Goal: Information Seeking & Learning: Learn about a topic

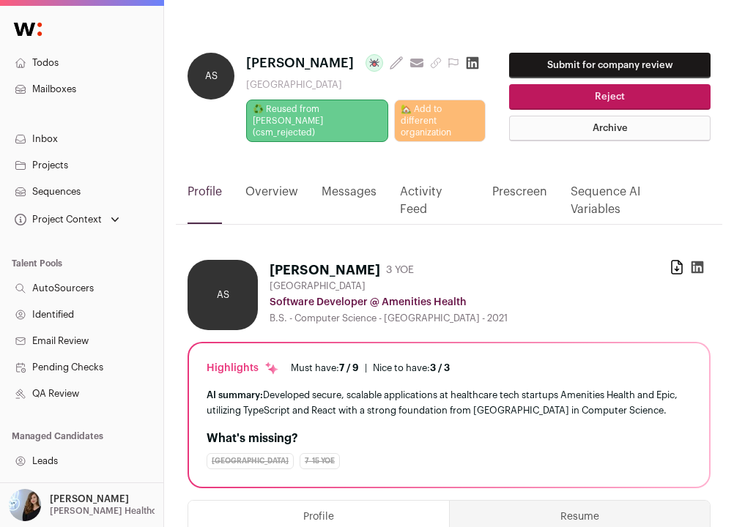
scroll to position [69, 0]
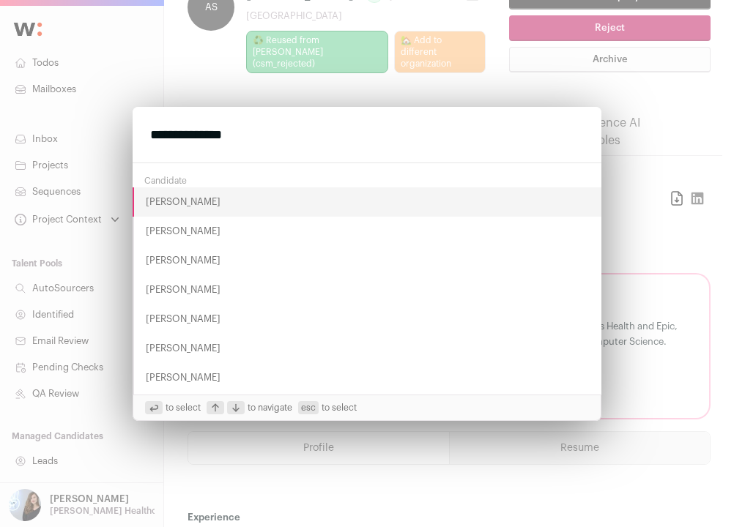
type input "**********"
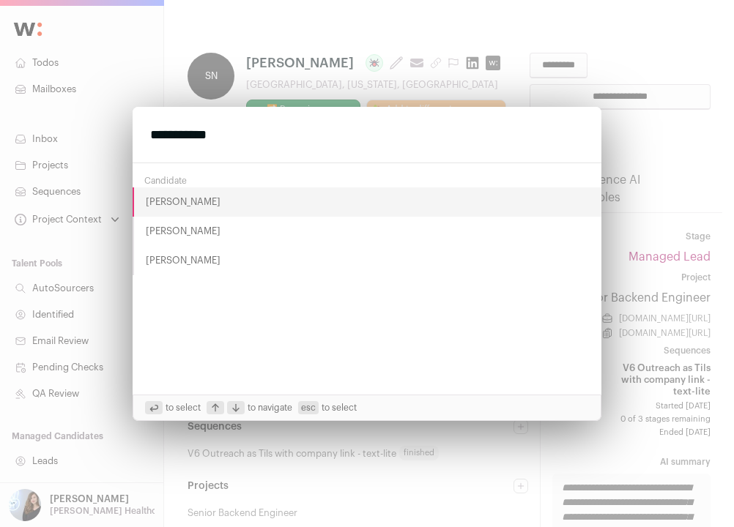
type input "**********"
click at [207, 209] on button "[PERSON_NAME]" at bounding box center [367, 201] width 469 height 29
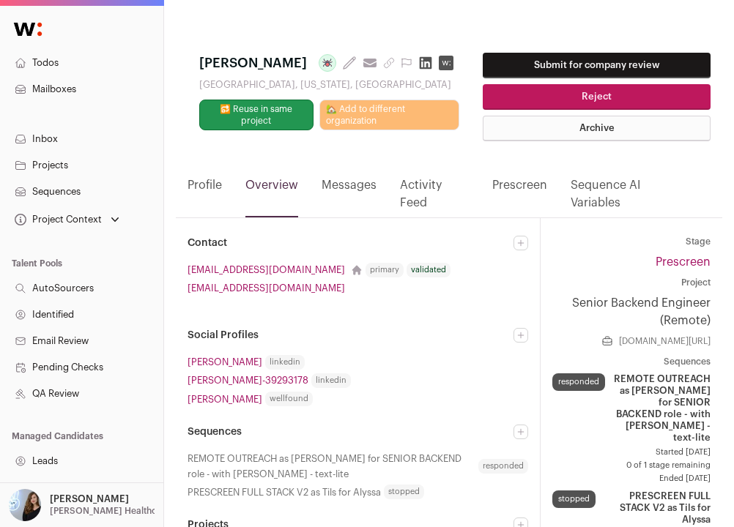
click at [528, 210] on link "Prescreen" at bounding box center [519, 196] width 55 height 41
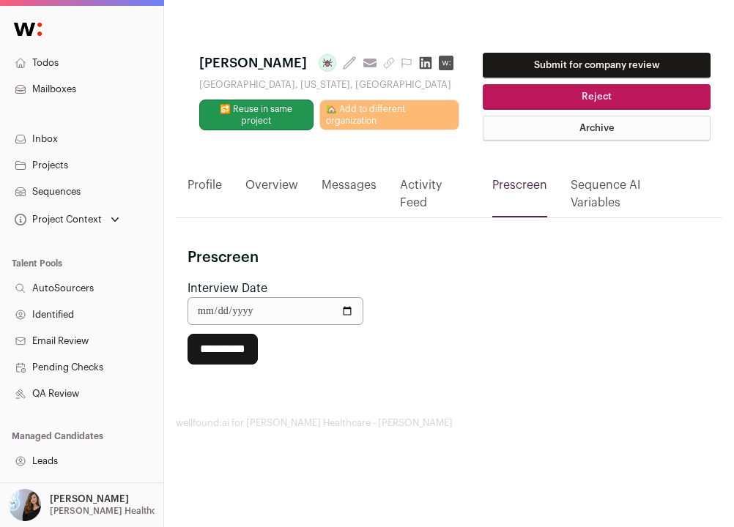
click at [213, 196] on link "Profile" at bounding box center [204, 196] width 34 height 41
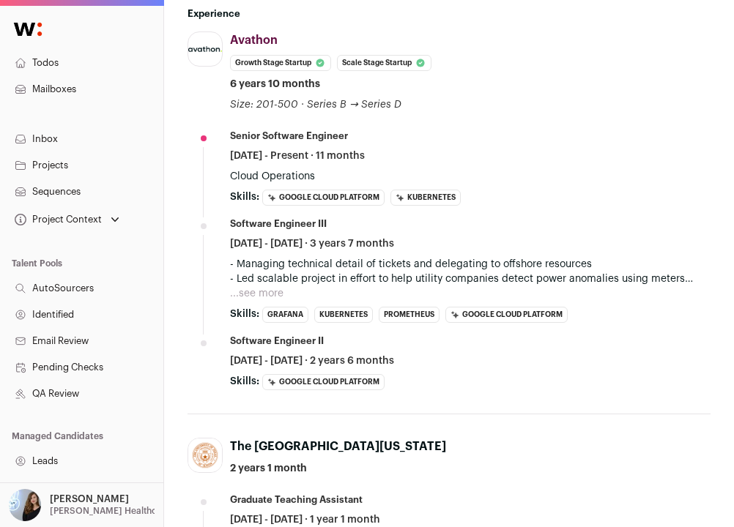
scroll to position [617, 0]
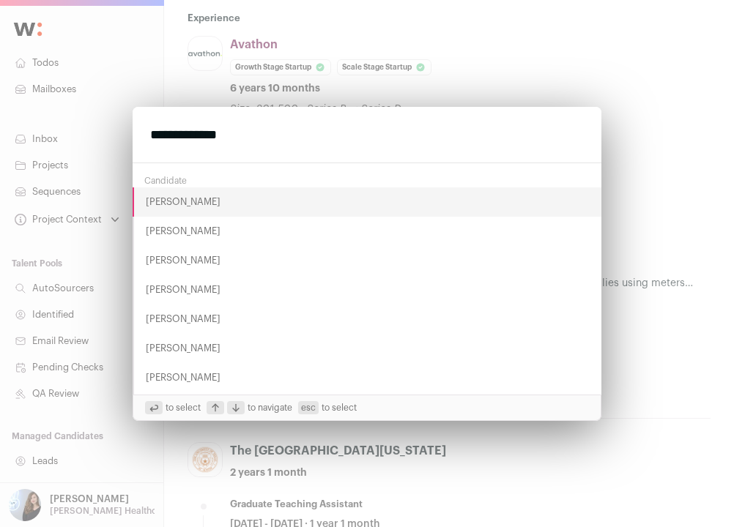
type input "**********"
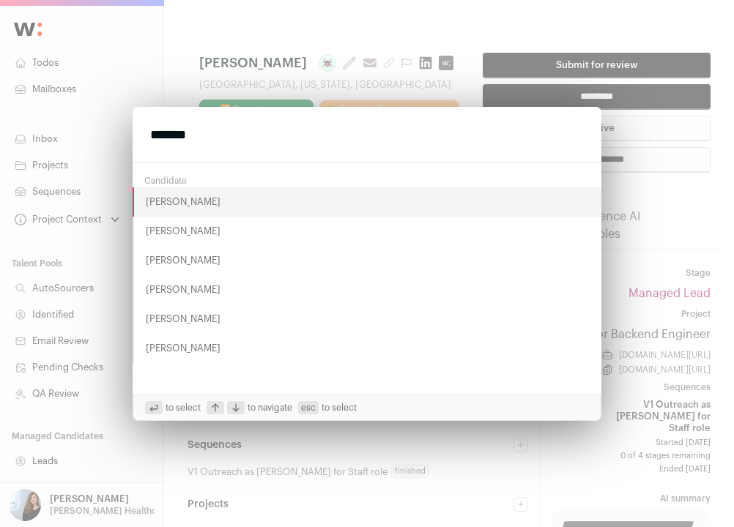
type input "*******"
click at [190, 319] on button "[PERSON_NAME]" at bounding box center [367, 319] width 469 height 29
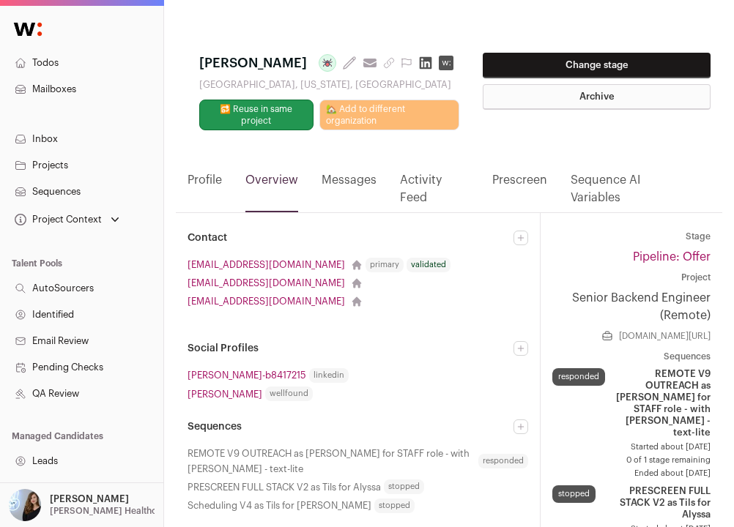
click at [534, 199] on link "Prescreen" at bounding box center [519, 191] width 55 height 41
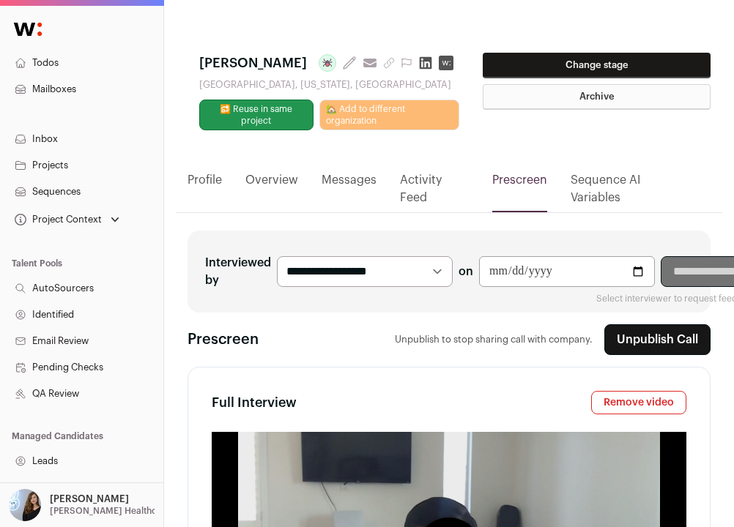
type media-captions-menu "sb:en:English%20CC"
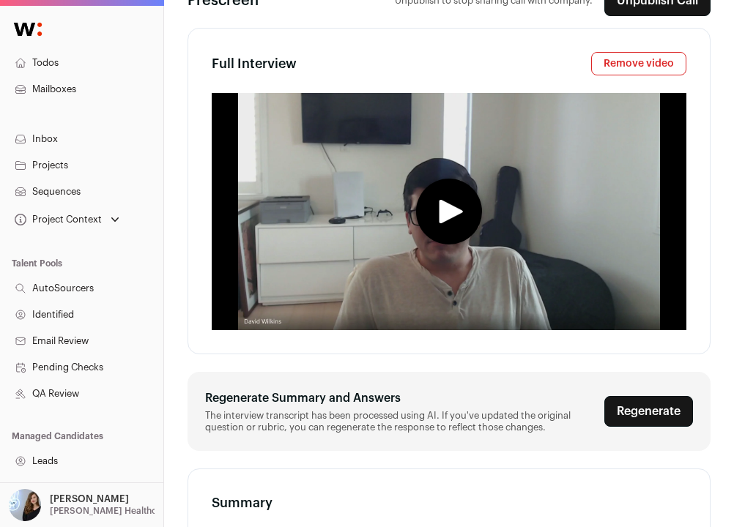
scroll to position [309, 0]
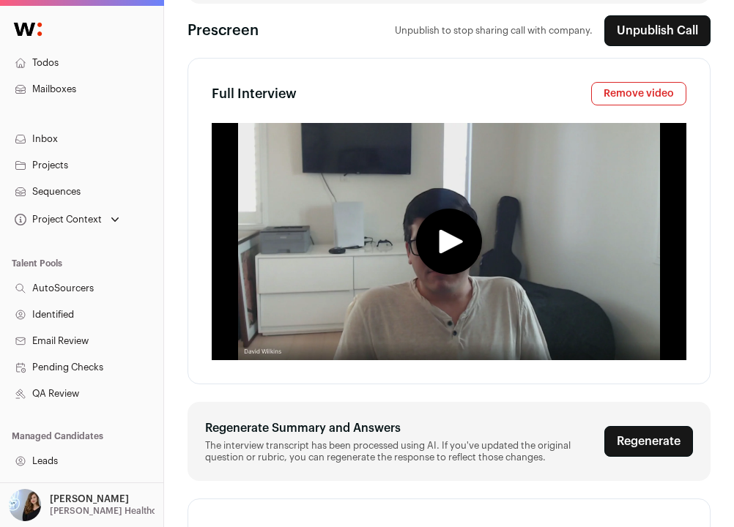
click at [443, 254] on icon "play" at bounding box center [451, 242] width 24 height 24
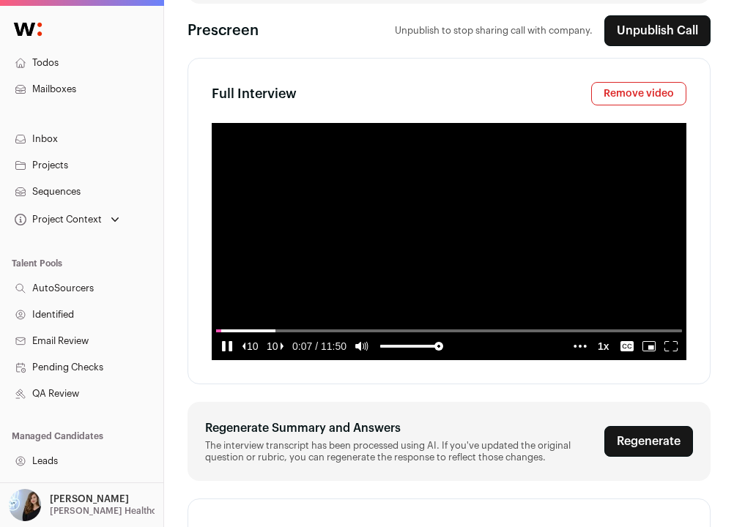
click at [234, 356] on media-play-button "pause" at bounding box center [227, 346] width 22 height 19
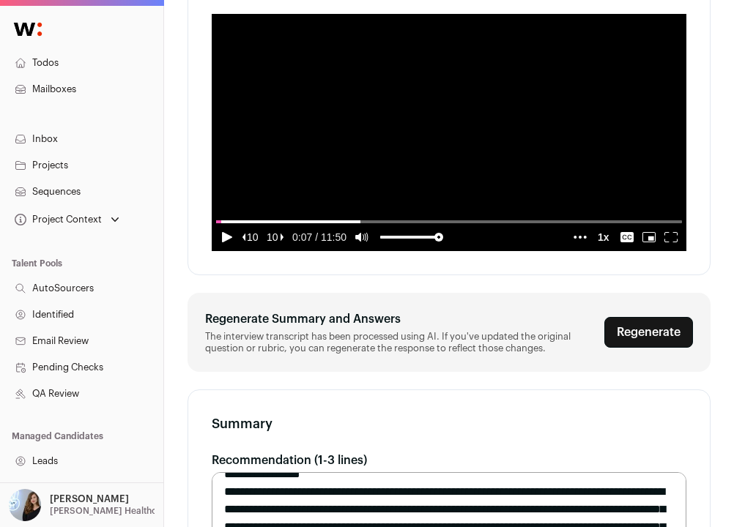
scroll to position [413, 0]
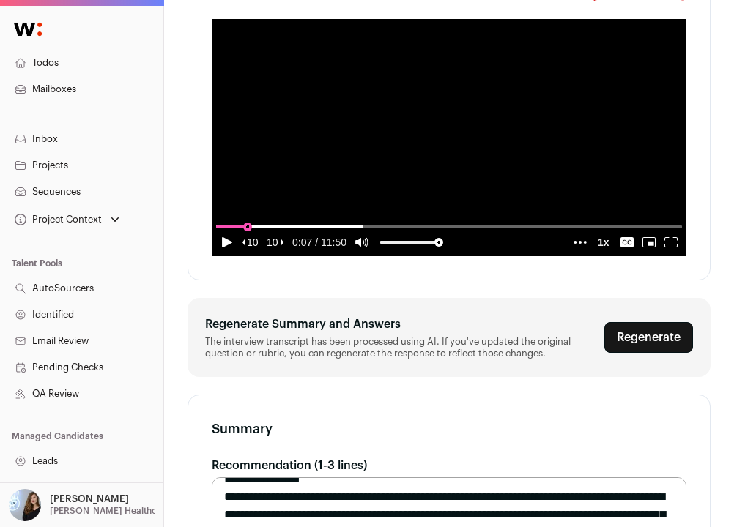
click at [247, 236] on input "seek" at bounding box center [449, 226] width 466 height 18
click at [288, 236] on input "seek" at bounding box center [449, 226] width 466 height 18
click at [308, 236] on input "seek" at bounding box center [449, 226] width 466 height 18
click at [330, 236] on input "seek" at bounding box center [449, 226] width 466 height 18
click at [314, 236] on input "seek" at bounding box center [449, 226] width 466 height 18
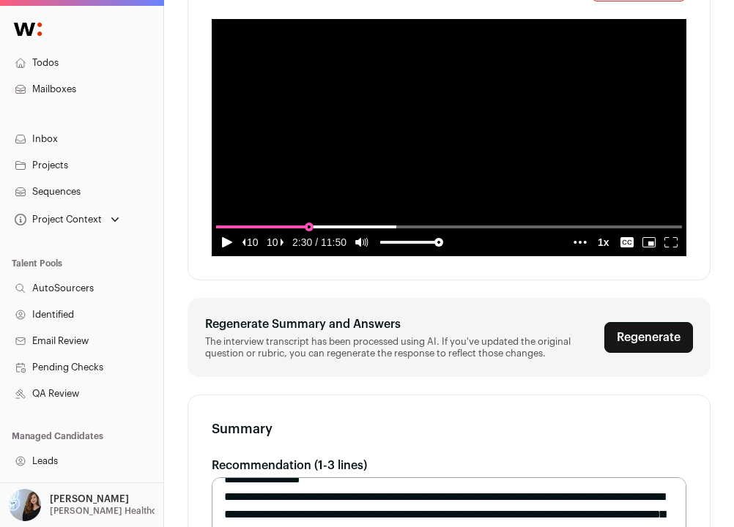
type input "**********"
click at [308, 236] on input "seek" at bounding box center [449, 226] width 466 height 18
click at [225, 252] on media-play-button "play" at bounding box center [227, 242] width 22 height 19
click at [221, 247] on icon "pause" at bounding box center [226, 242] width 13 height 10
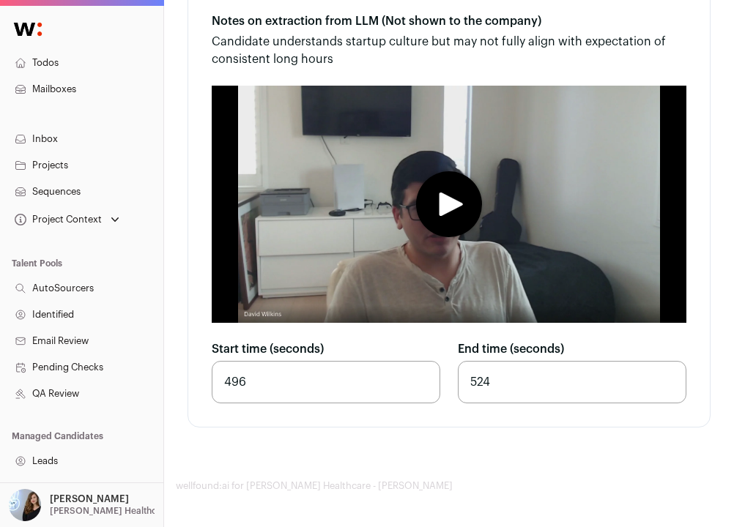
scroll to position [7115, 0]
